Goal: Task Accomplishment & Management: Use online tool/utility

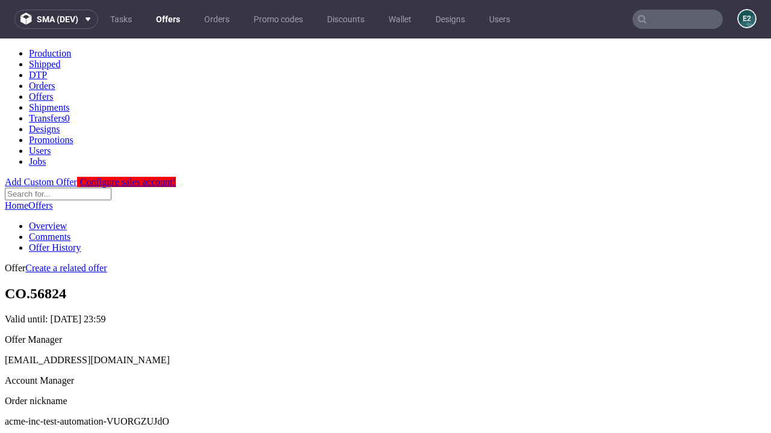
scroll to position [119, 0]
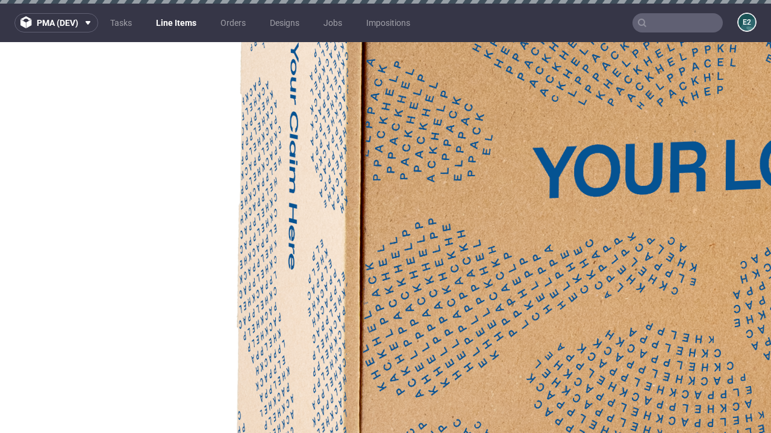
select select "accepted"
select select "received"
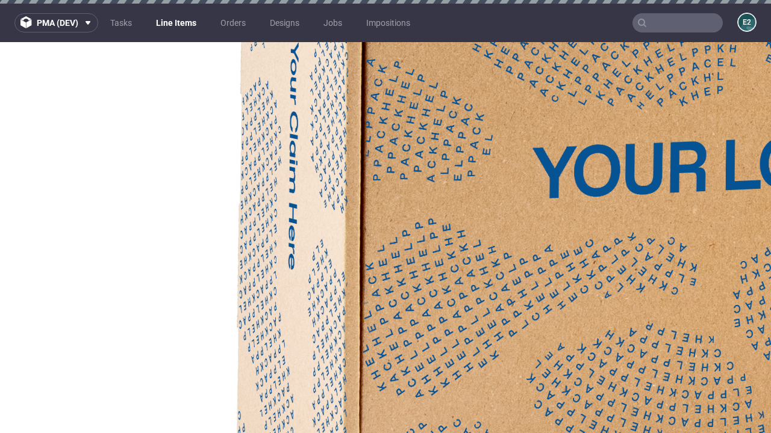
scroll to position [2100, 0]
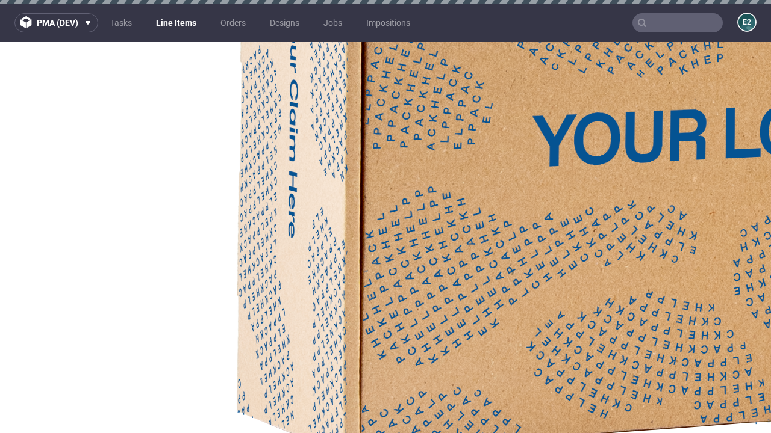
select select "accepted_dtp_issue_reprint"
